Goal: Information Seeking & Learning: Learn about a topic

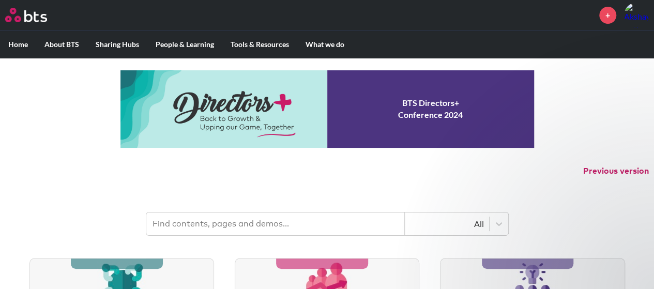
click at [239, 180] on p "Previous version" at bounding box center [327, 171] width 654 height 22
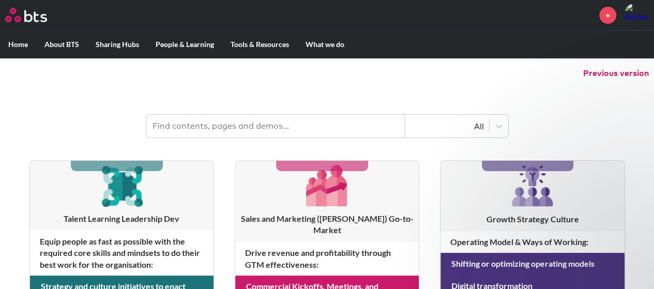
scroll to position [103, 0]
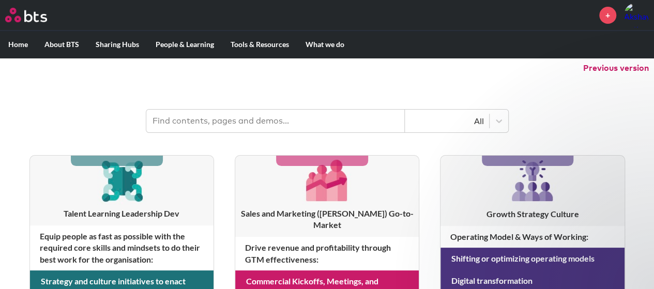
click at [265, 116] on input "text" at bounding box center [275, 121] width 259 height 23
type input "assessment"
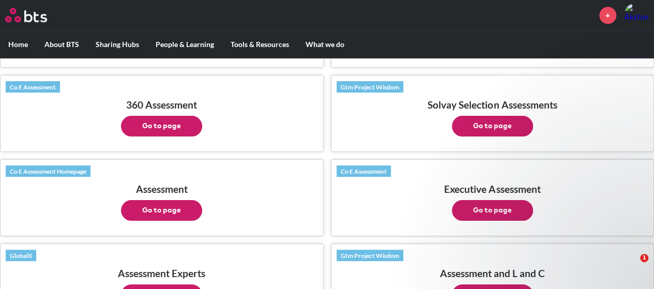
scroll to position [651, 0]
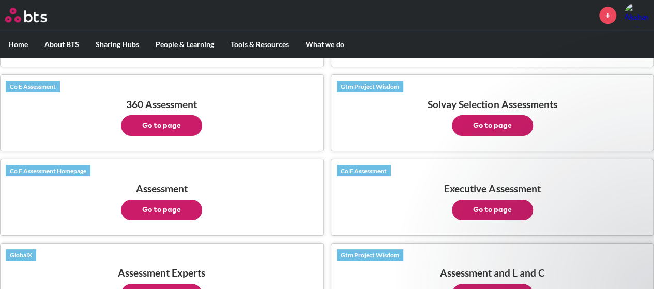
click at [173, 200] on button "Go to page" at bounding box center [161, 210] width 81 height 21
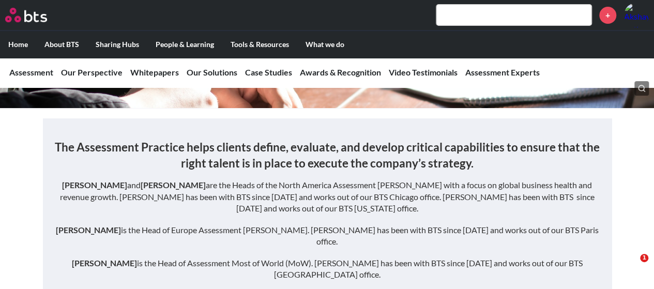
scroll to position [140, 0]
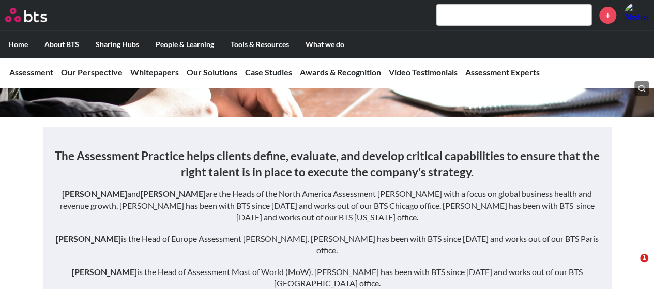
drag, startPoint x: 176, startPoint y: 168, endPoint x: 119, endPoint y: 149, distance: 59.9
click at [153, 160] on h3 "The Assessment Practice helps clients define, evaluate, and develop critical ca…" at bounding box center [327, 164] width 548 height 33
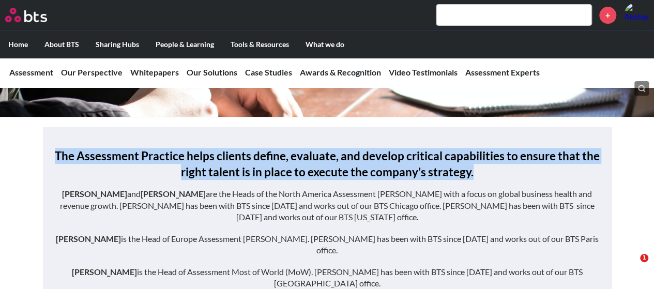
drag, startPoint x: 58, startPoint y: 154, endPoint x: 482, endPoint y: 177, distance: 424.3
click at [482, 177] on h3 "The Assessment Practice helps clients define, evaluate, and develop critical ca…" at bounding box center [327, 164] width 548 height 33
copy h3 "The Assessment Practice helps clients define, evaluate, and develop critical ca…"
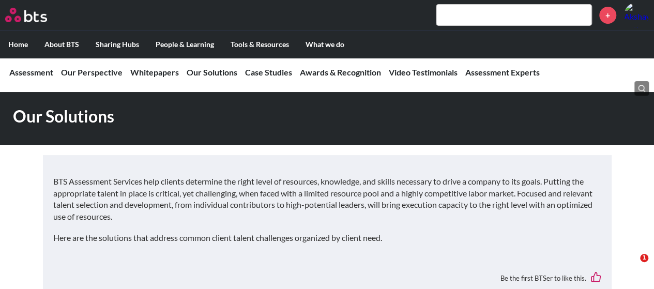
scroll to position [1838, 0]
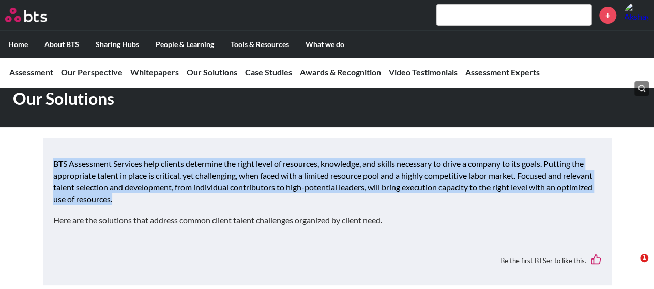
drag, startPoint x: 52, startPoint y: 128, endPoint x: 164, endPoint y: 163, distance: 118.0
click at [164, 163] on div "BTS Assessment Services help clients determine the right level of resources, kn…" at bounding box center [327, 212] width 569 height 148
copy p "BTS Assessment Services help clients determine the right level of resources, kn…"
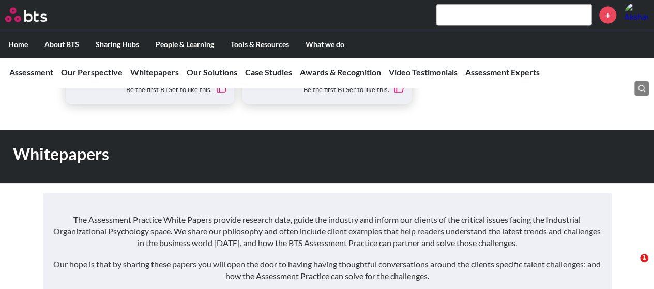
scroll to position [1135, 0]
